Goal: Information Seeking & Learning: Learn about a topic

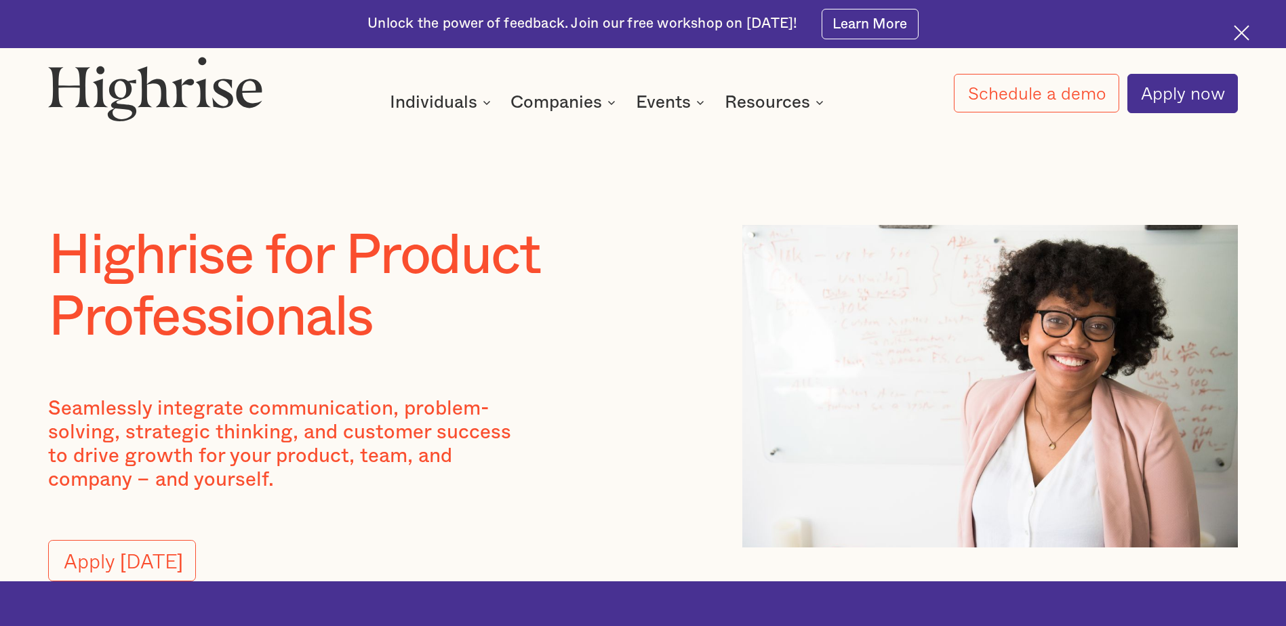
click at [656, 245] on h1 "Highrise for Product Professionals" at bounding box center [375, 287] width 654 height 124
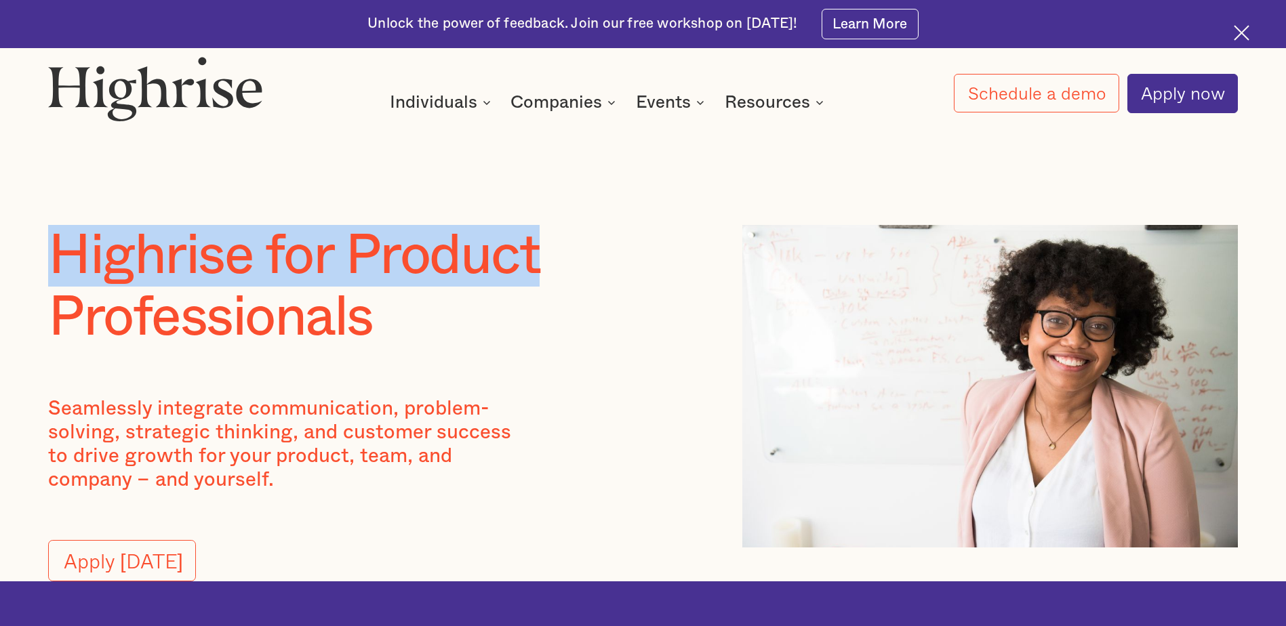
drag, startPoint x: 613, startPoint y: 231, endPoint x: 579, endPoint y: 218, distance: 36.0
click at [586, 222] on section "Highrise for Product Professionals Seamlessly integrate communication, problem-…" at bounding box center [643, 291] width 1286 height 582
drag, startPoint x: 579, startPoint y: 218, endPoint x: 544, endPoint y: 203, distance: 38.6
click at [544, 203] on div at bounding box center [643, 160] width 1286 height 129
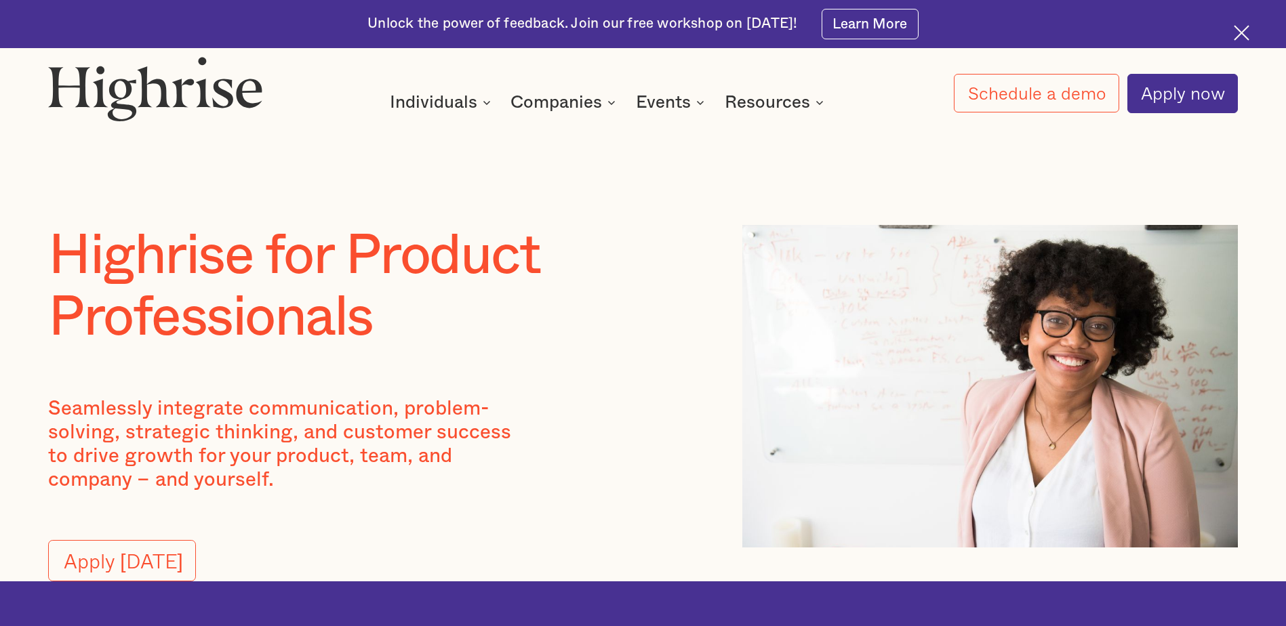
click at [0, 0] on h2 "Want to learn how folks from Meta, Airtable and Stripe are accelerating their c…" at bounding box center [0, 0] width 0 height 0
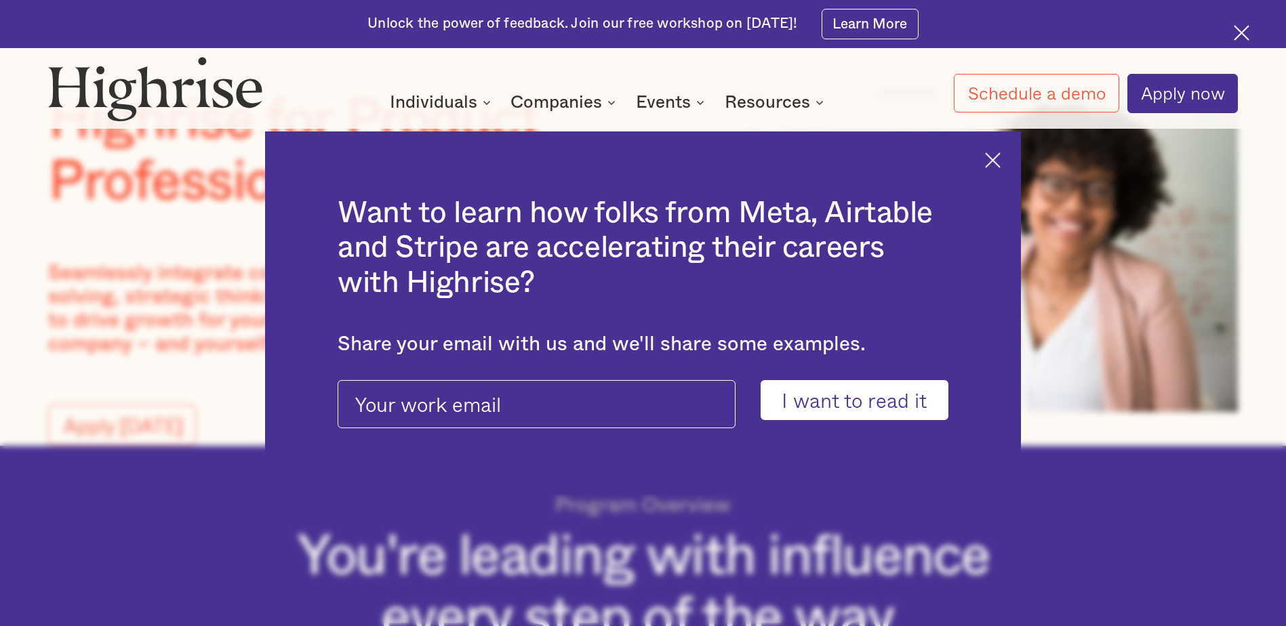
click at [272, 257] on div "Want to learn how folks from Meta, Airtable and Stripe are accelerating their c…" at bounding box center [642, 314] width 755 height 364
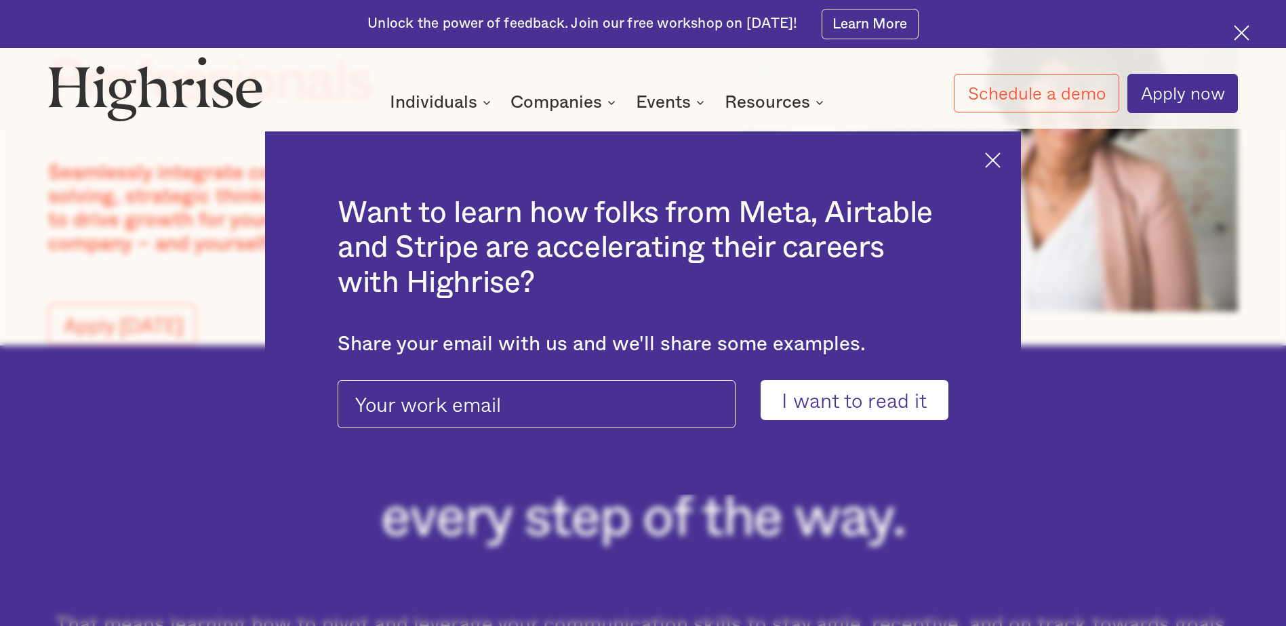
scroll to position [271, 0]
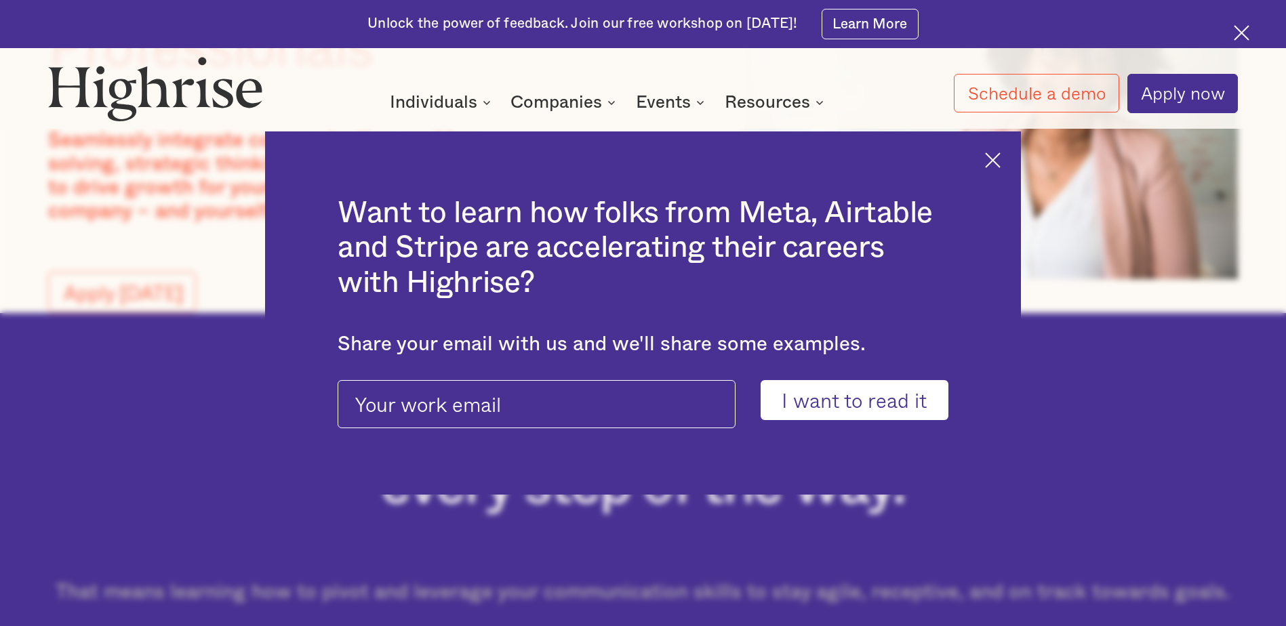
click at [365, 315] on div "Want to learn how folks from Meta, Airtable and Stripe are accelerating their c…" at bounding box center [642, 314] width 755 height 364
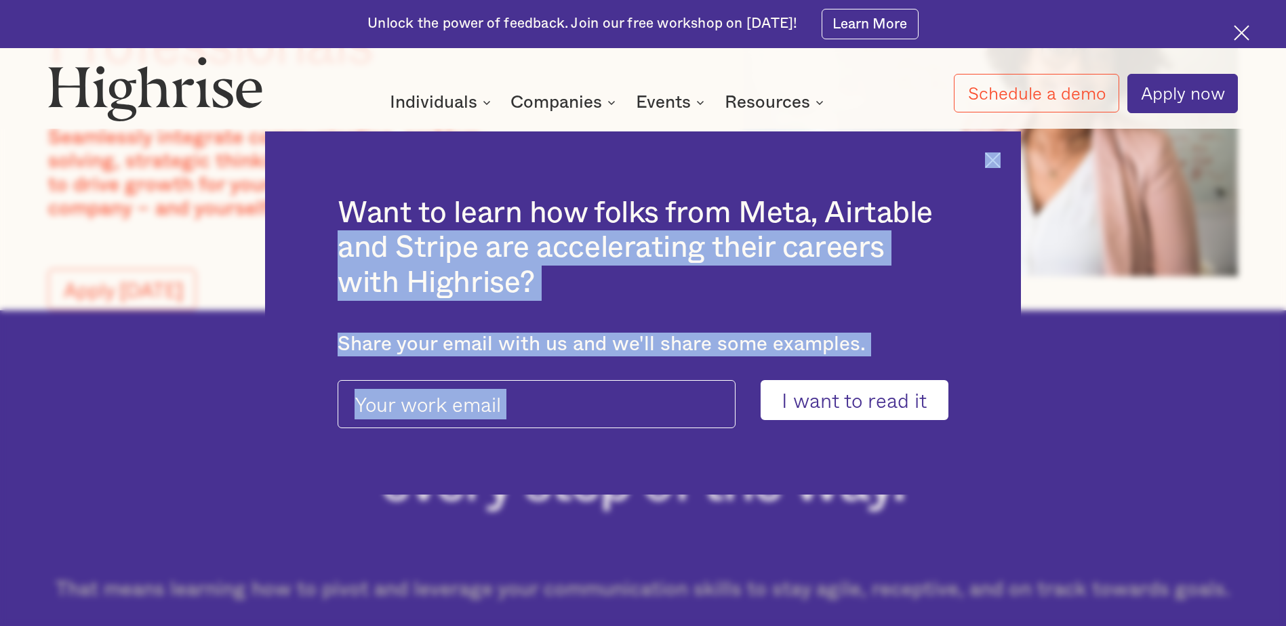
click at [1008, 152] on div "Want to learn how folks from Meta, Airtable and Stripe are accelerating their c…" at bounding box center [642, 314] width 755 height 364
click at [1000, 155] on img at bounding box center [993, 161] width 16 height 16
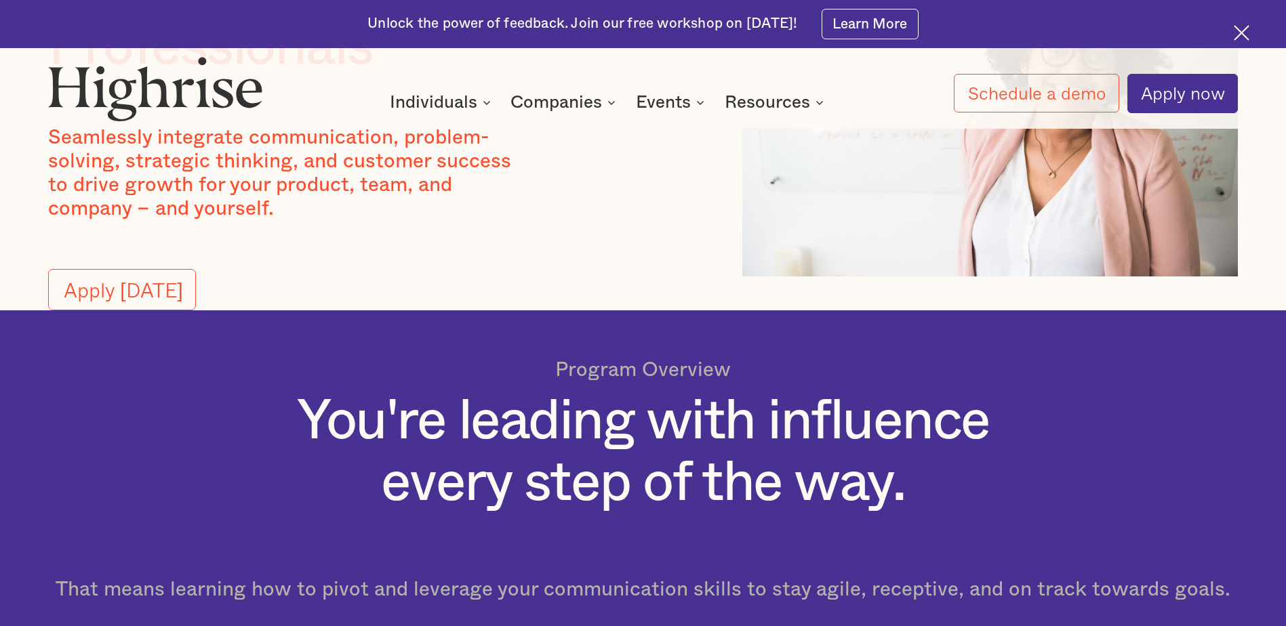
click at [999, 155] on img at bounding box center [990, 115] width 496 height 323
click at [733, 213] on div "Highrise for Product Professionals Seamlessly integrate communication, problem-…" at bounding box center [643, 132] width 1190 height 357
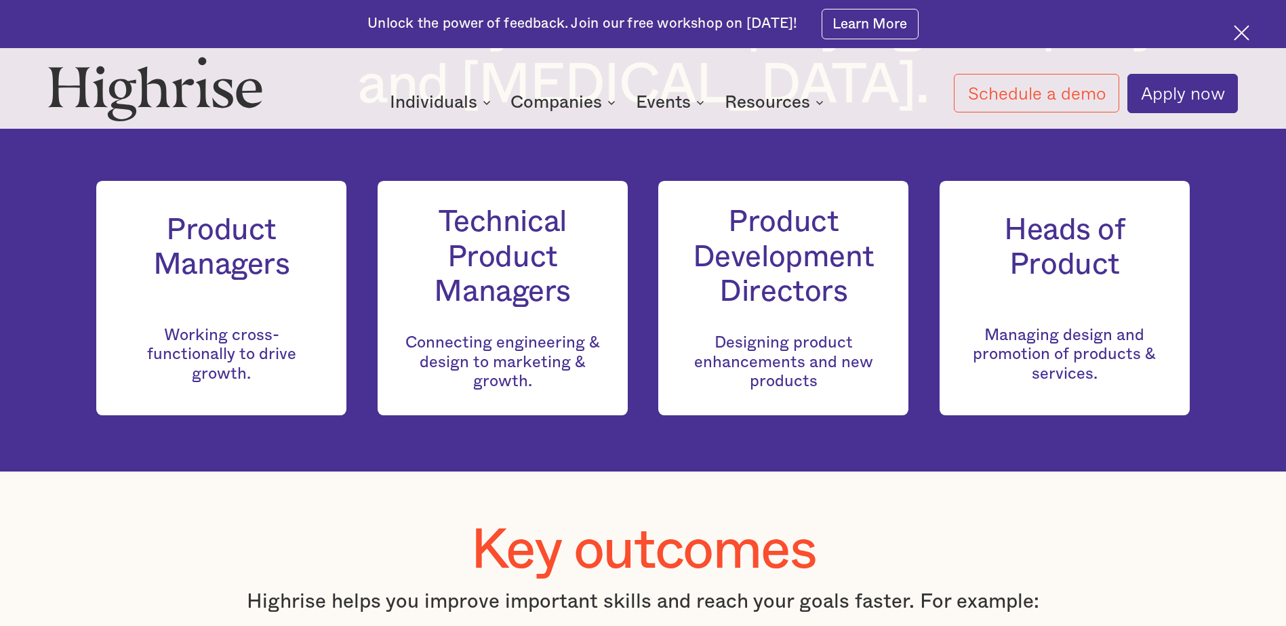
scroll to position [1492, 0]
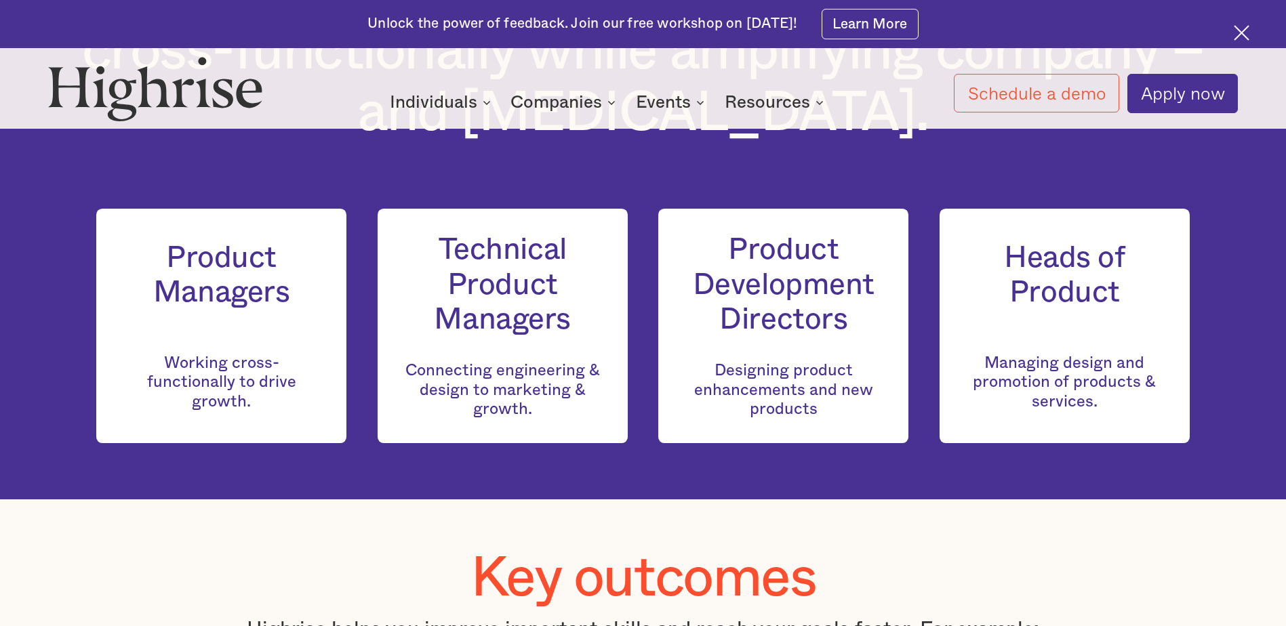
click at [390, 276] on div "Technical Product Managers Connecting engineering & design to marketing & growt…" at bounding box center [503, 326] width 250 height 235
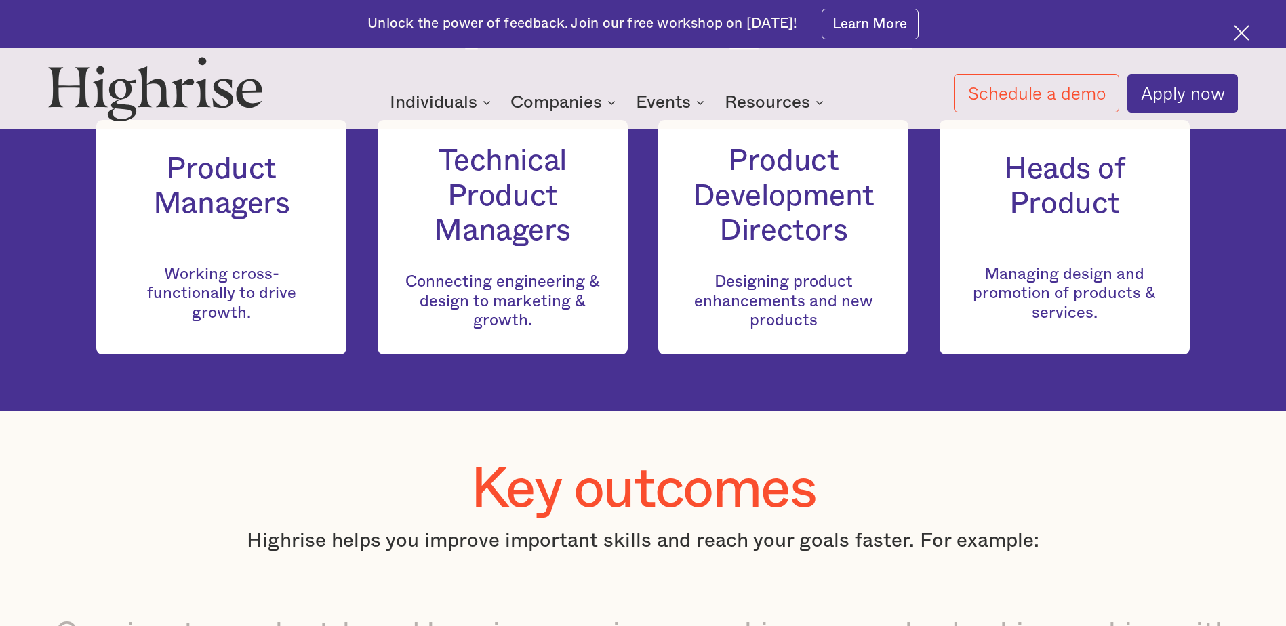
scroll to position [1559, 0]
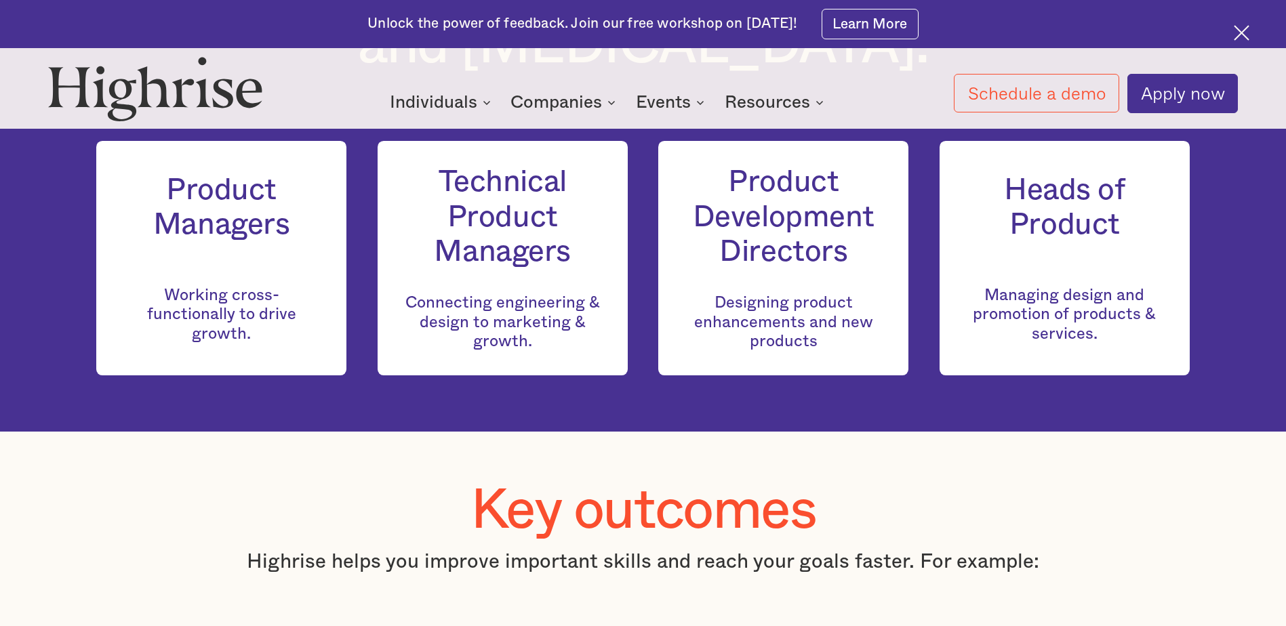
click at [391, 271] on div "Technical Product Managers Connecting engineering & design to marketing & growt…" at bounding box center [503, 258] width 250 height 235
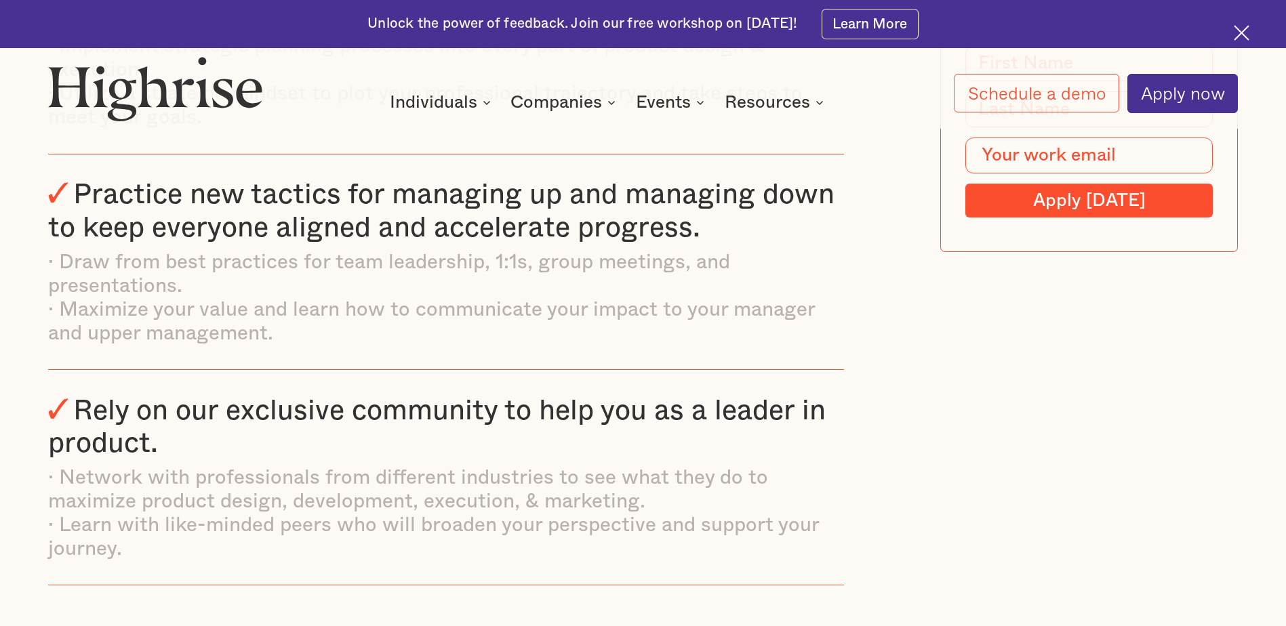
scroll to position [2644, 0]
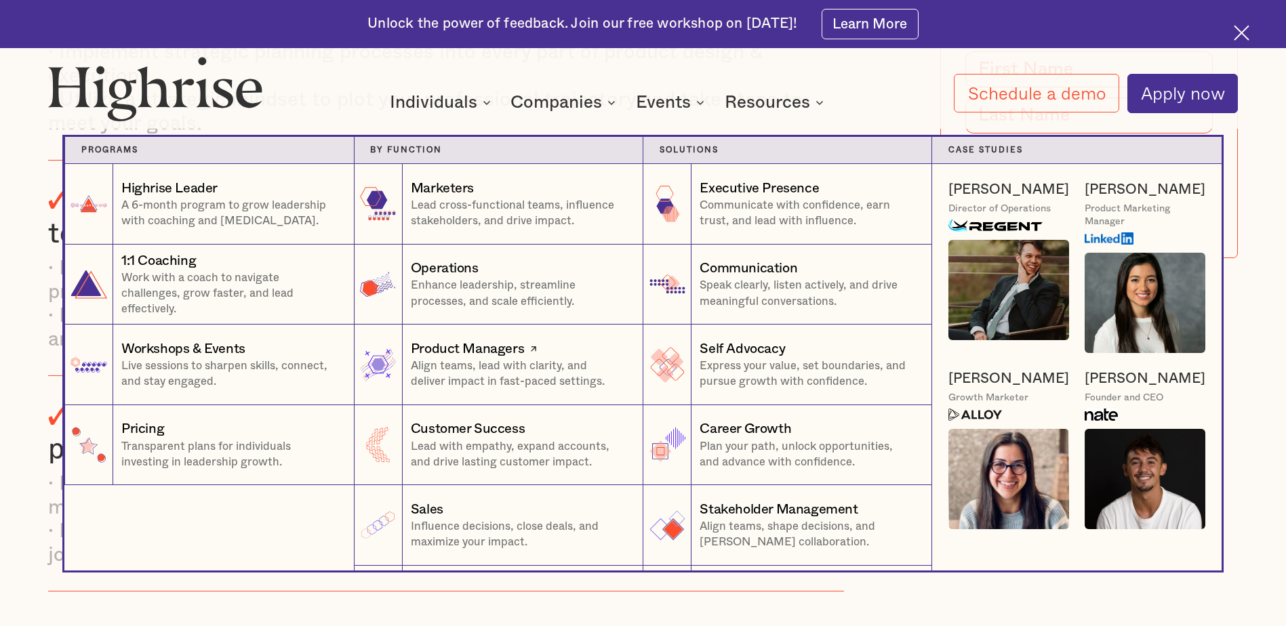
click at [466, 354] on div "Product Managers" at bounding box center [468, 349] width 114 height 19
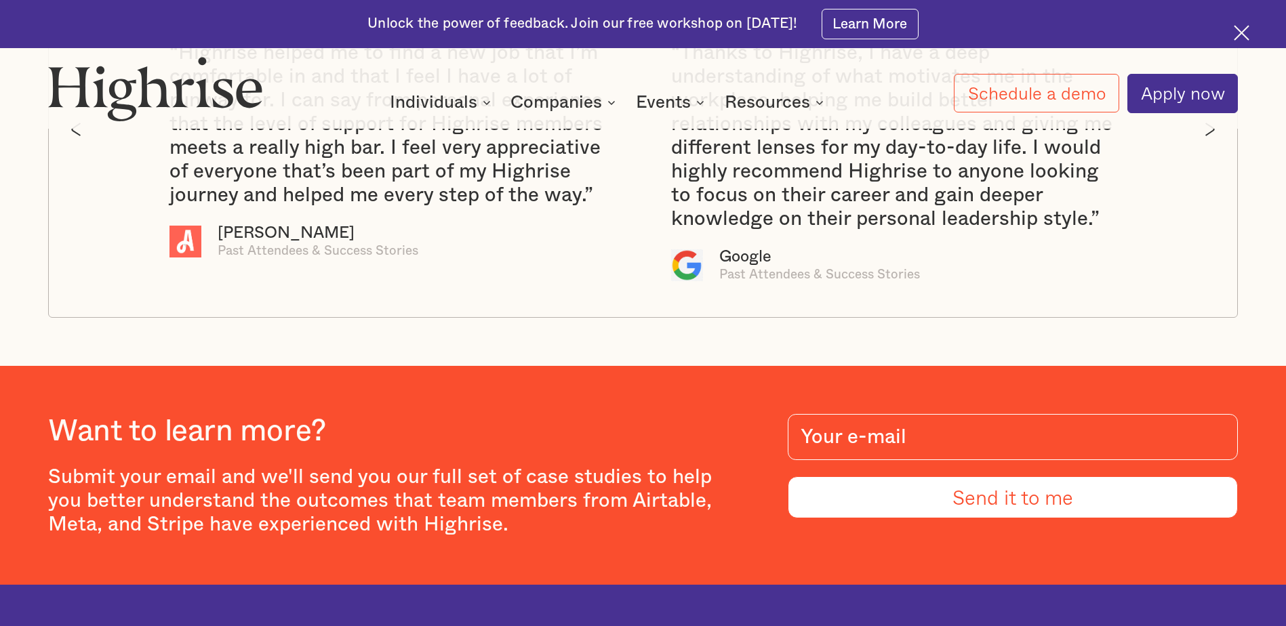
scroll to position [3526, 0]
